Goal: Task Accomplishment & Management: Manage account settings

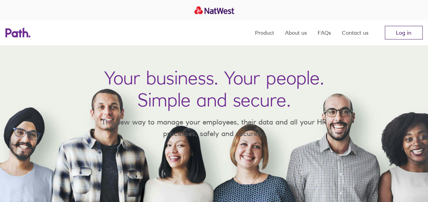
click at [399, 33] on link "Log in" at bounding box center [404, 33] width 38 height 14
click at [396, 31] on link "Log in" at bounding box center [404, 33] width 38 height 14
click at [402, 26] on link "Log in" at bounding box center [404, 33] width 38 height 14
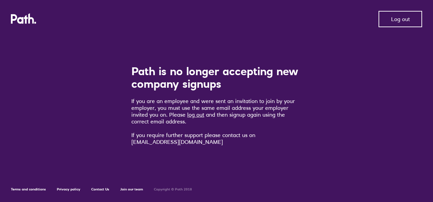
click at [394, 18] on span "Log out" at bounding box center [400, 19] width 19 height 6
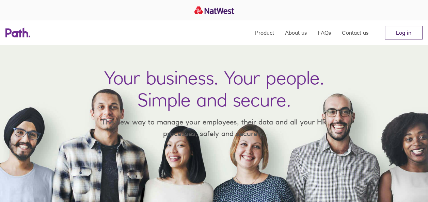
click at [393, 33] on link "Log in" at bounding box center [404, 33] width 38 height 14
click at [402, 35] on link "Log in" at bounding box center [404, 33] width 38 height 14
